Goal: Find specific page/section: Find specific page/section

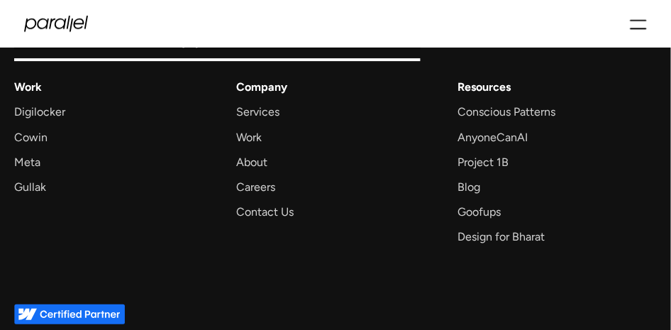
scroll to position [1907, 0]
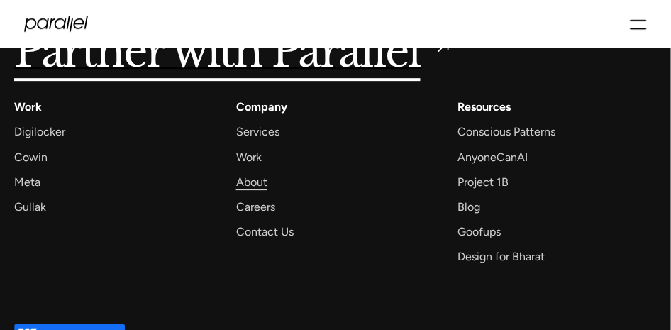
click at [241, 184] on div "About" at bounding box center [251, 181] width 31 height 19
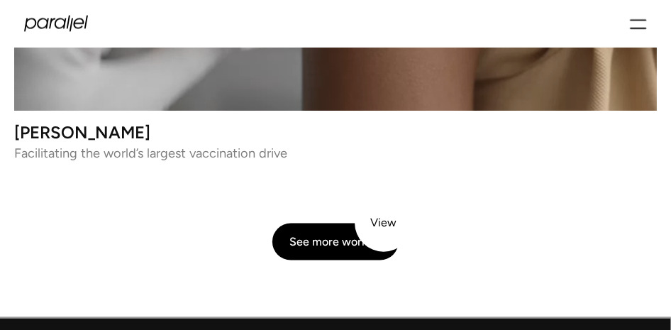
scroll to position [3545, 0]
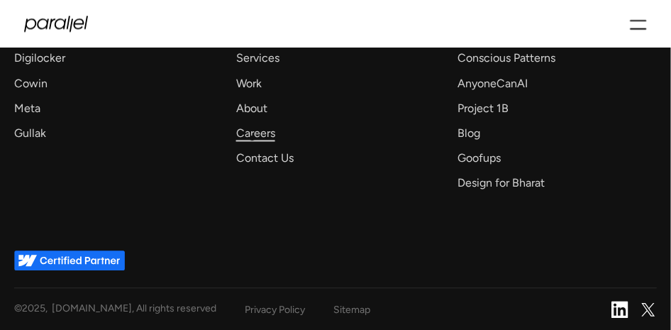
click at [253, 135] on div "Careers" at bounding box center [255, 132] width 39 height 19
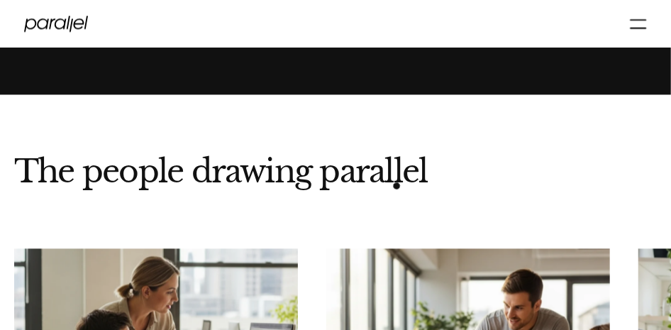
scroll to position [3312, 0]
